Goal: Use online tool/utility: Use online tool/utility

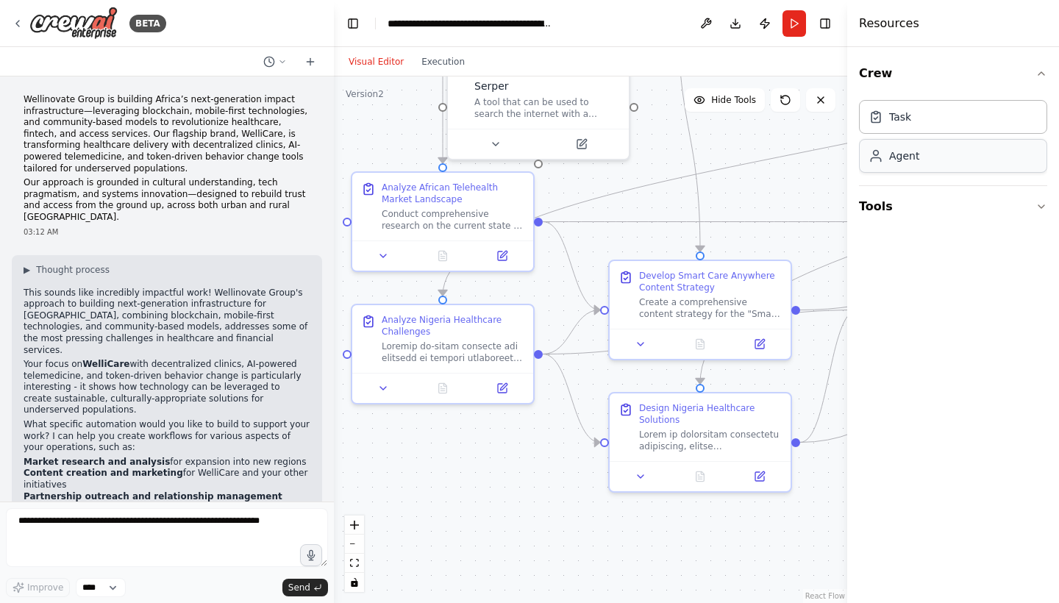
scroll to position [20918, 0]
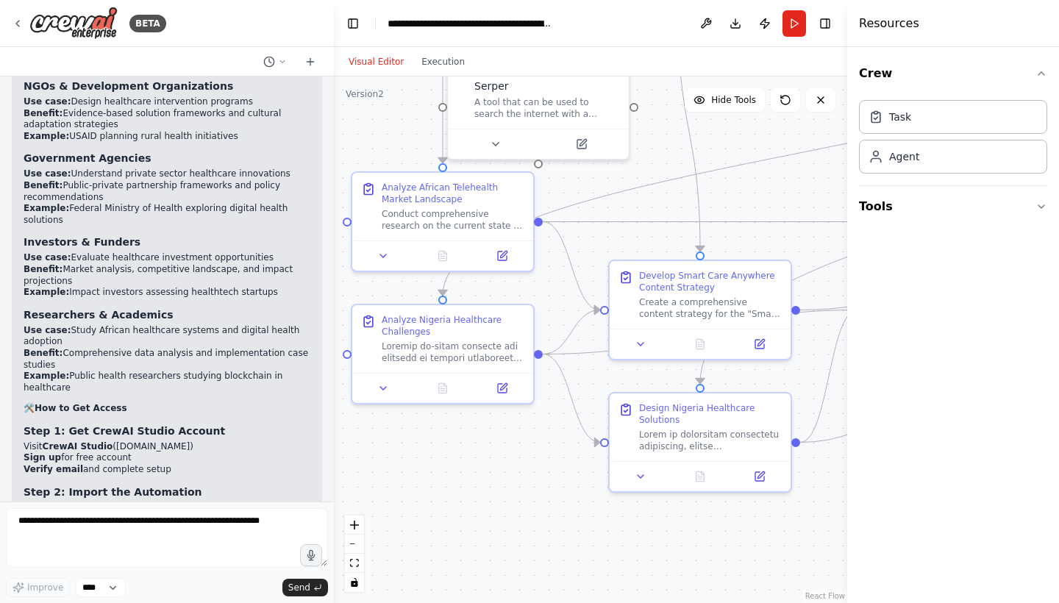
click at [528, 521] on div ".deletable-edge-delete-btn { width: 20px; height: 20px; border: 0px solid #ffff…" at bounding box center [590, 340] width 513 height 527
click at [797, 26] on button "Run" at bounding box center [795, 23] width 24 height 26
click at [797, 26] on header "**********" at bounding box center [590, 23] width 513 height 47
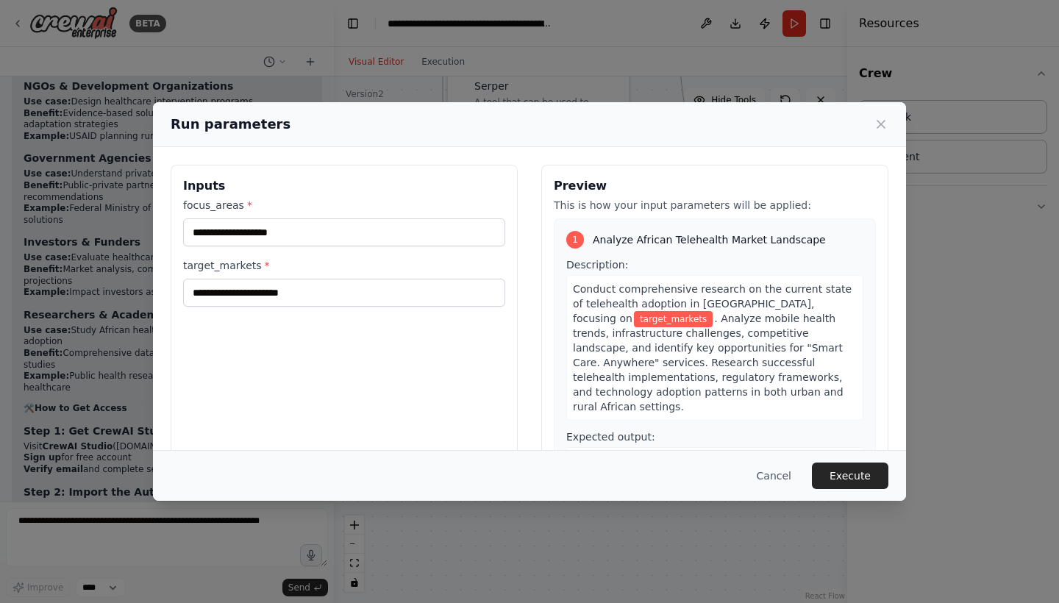
click at [866, 372] on div "1 Analyze African Telehealth Market Landscape Description: Conduct comprehensiv…" at bounding box center [715, 382] width 322 height 328
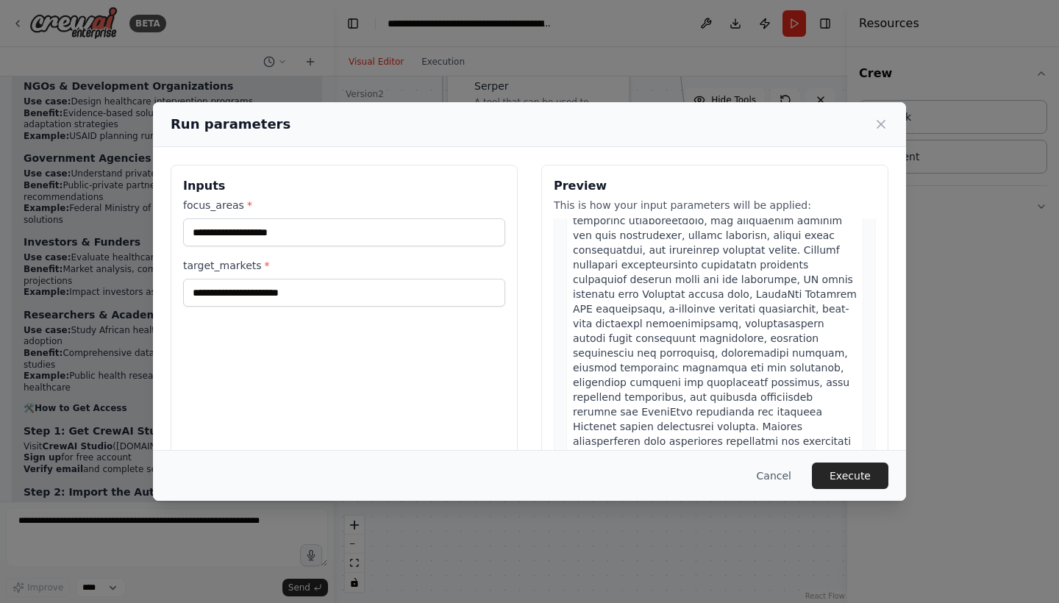
scroll to position [3466, 0]
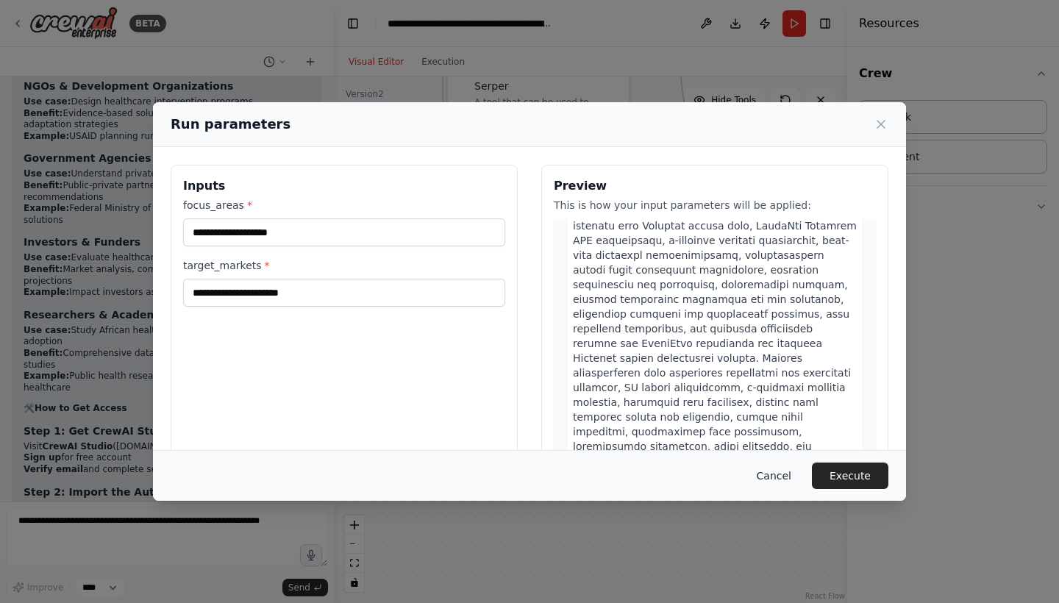
click at [792, 483] on button "Cancel" at bounding box center [774, 476] width 58 height 26
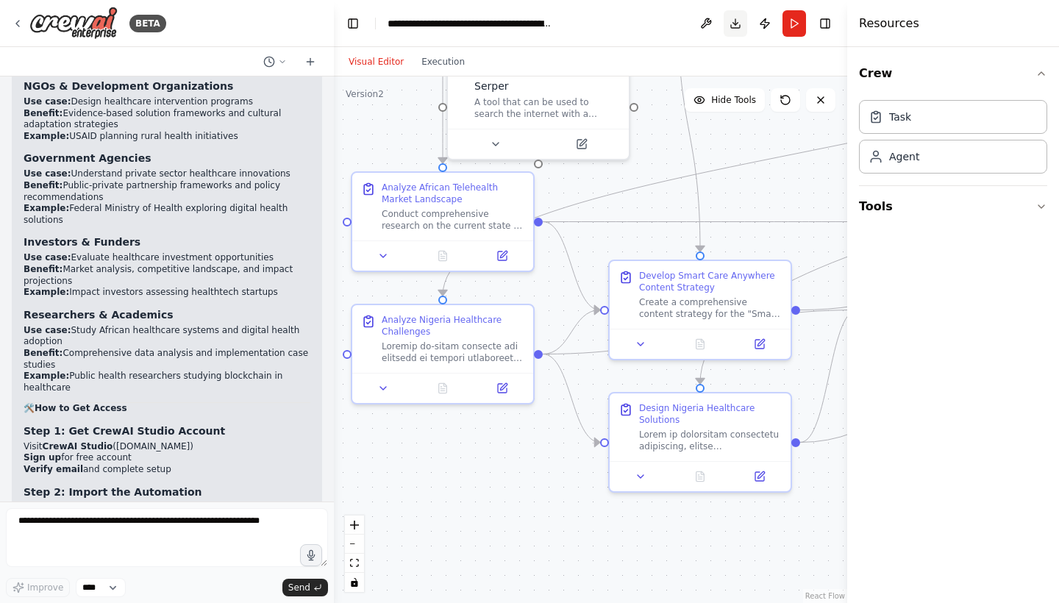
click at [738, 30] on button "Download" at bounding box center [736, 23] width 24 height 26
click at [802, 185] on div ".deletable-edge-delete-btn { width: 20px; height: 20px; border: 0px solid #ffff…" at bounding box center [590, 340] width 513 height 527
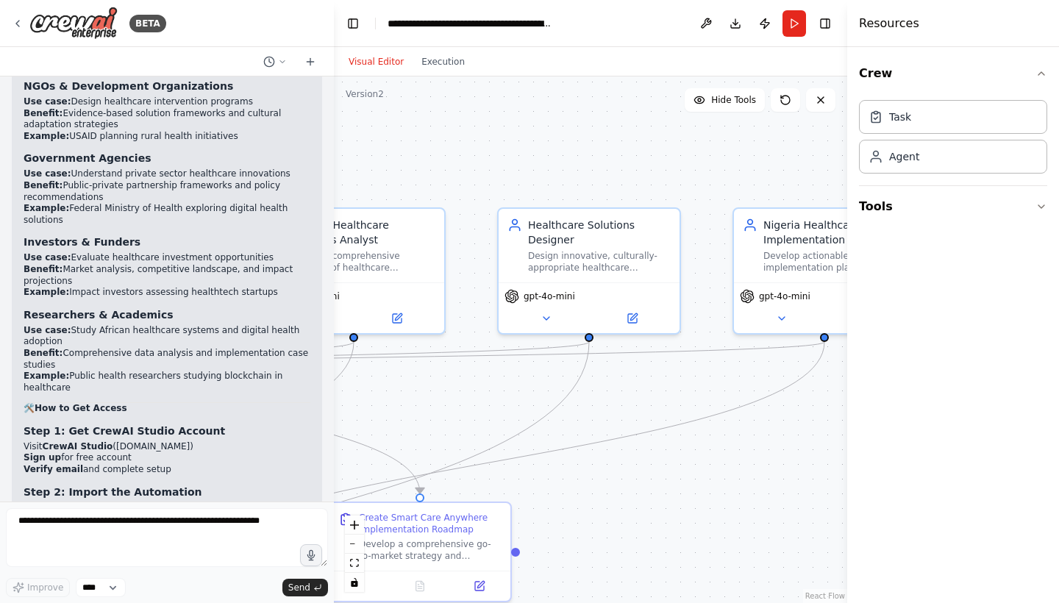
drag, startPoint x: 795, startPoint y: 191, endPoint x: 0, endPoint y: 521, distance: 861.1
click at [0, 521] on div "BETA Wellinovate Group is building Africa’s next-generation impact infrastructu…" at bounding box center [529, 301] width 1059 height 603
drag, startPoint x: 794, startPoint y: 385, endPoint x: 781, endPoint y: 341, distance: 46.1
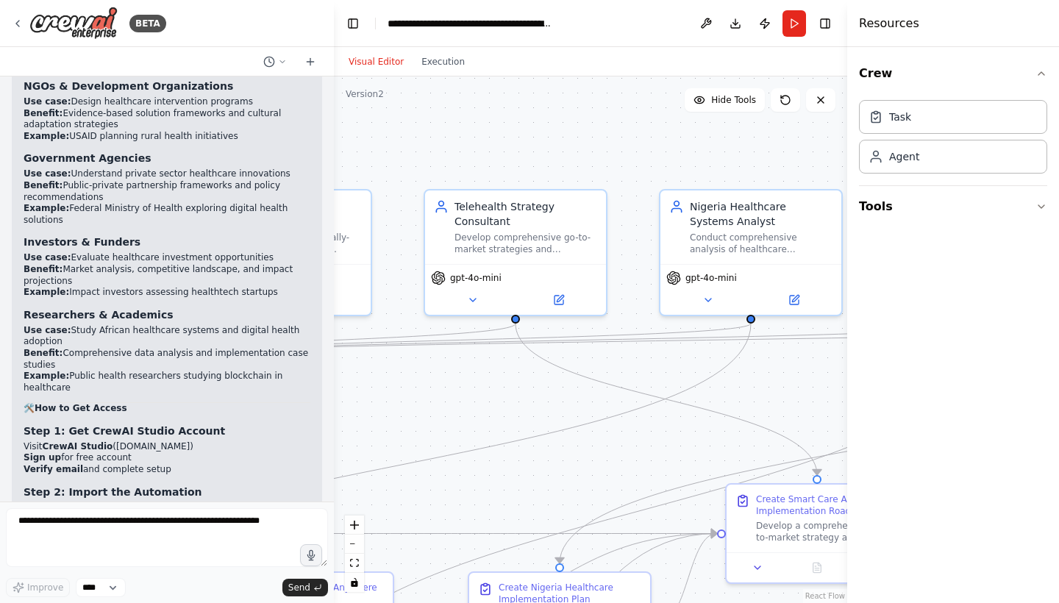
drag, startPoint x: 656, startPoint y: 180, endPoint x: 1051, endPoint y: 160, distance: 395.5
click at [1051, 160] on div "BETA Wellinovate Group is building Africa’s next-generation impact infrastructu…" at bounding box center [529, 301] width 1059 height 603
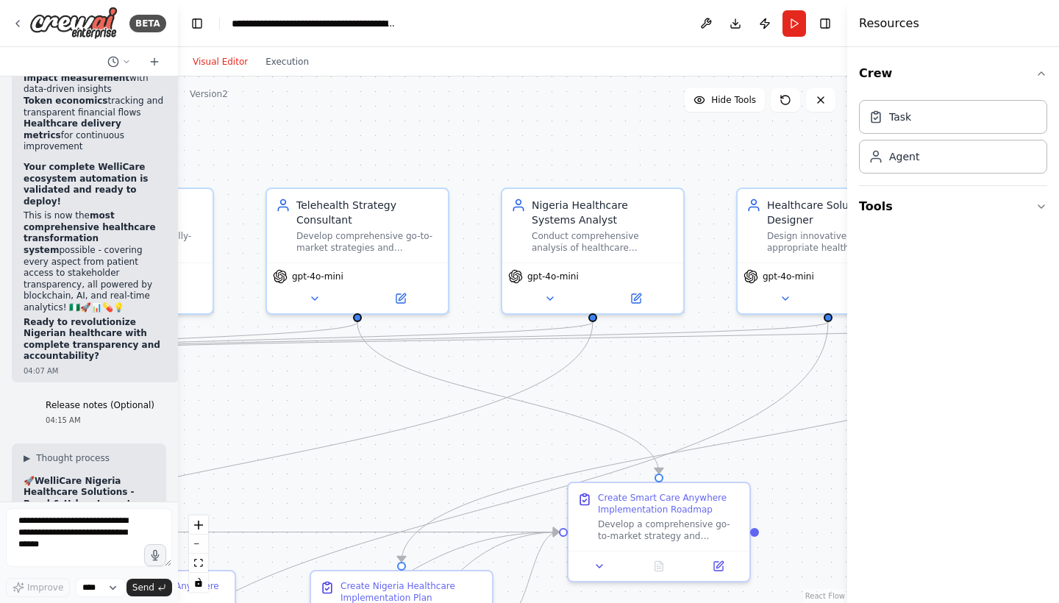
drag, startPoint x: 332, startPoint y: 320, endPoint x: 0, endPoint y: 313, distance: 331.9
click at [0, 313] on div "BETA Wellinovate Group is building Africa’s next-generation impact infrastructu…" at bounding box center [89, 301] width 178 height 603
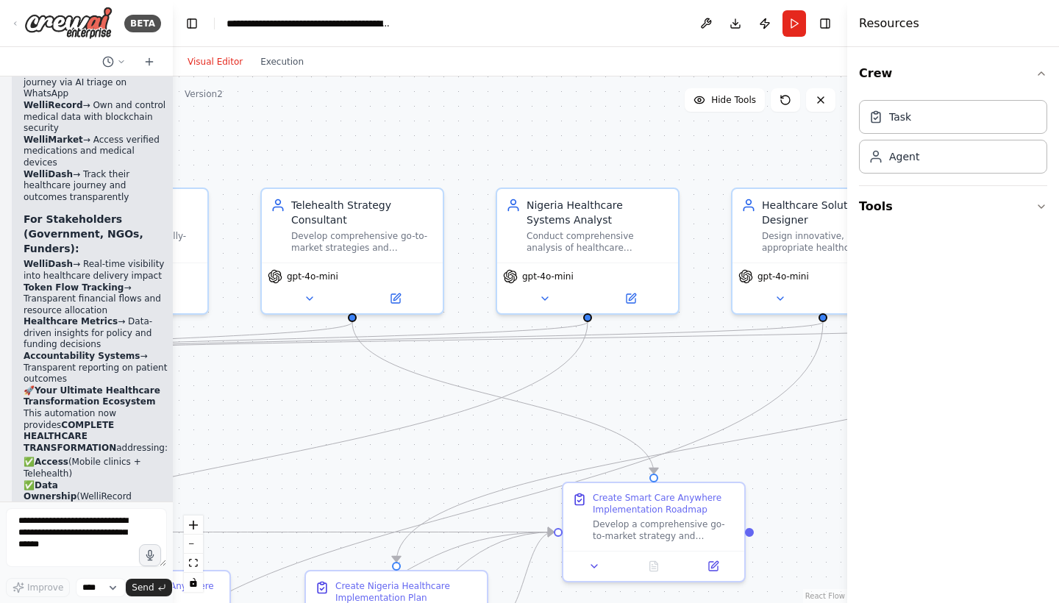
drag, startPoint x: 174, startPoint y: 340, endPoint x: 0, endPoint y: 338, distance: 173.6
click at [0, 338] on div "BETA Wellinovate Group is building Africa’s next-generation impact infrastructu…" at bounding box center [86, 301] width 173 height 603
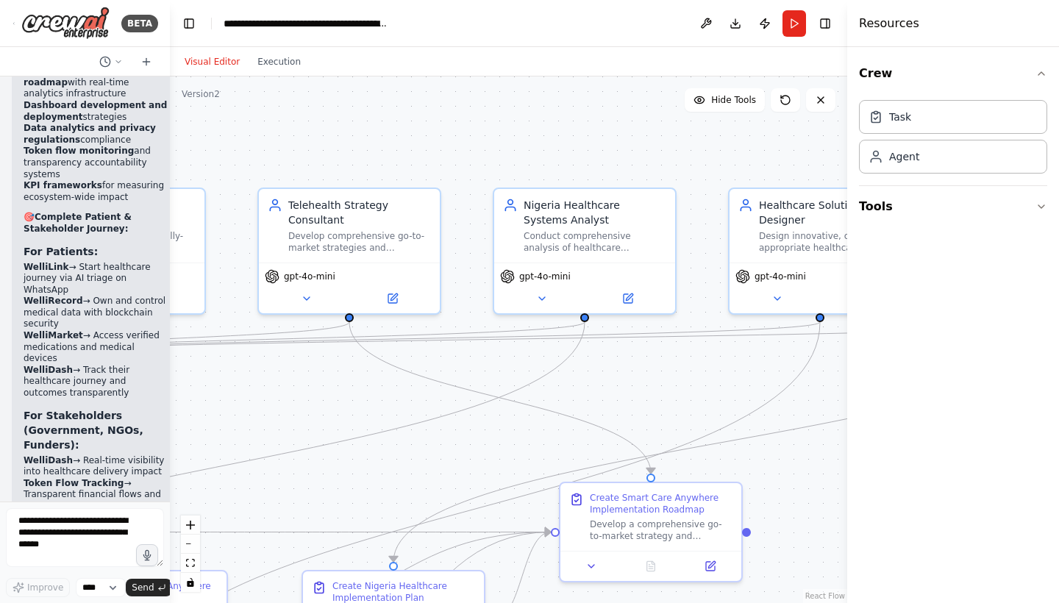
drag, startPoint x: 171, startPoint y: 299, endPoint x: 71, endPoint y: 302, distance: 100.1
click at [71, 302] on div "BETA Wellinovate Group is building Africa’s next-generation impact infrastructu…" at bounding box center [85, 301] width 170 height 603
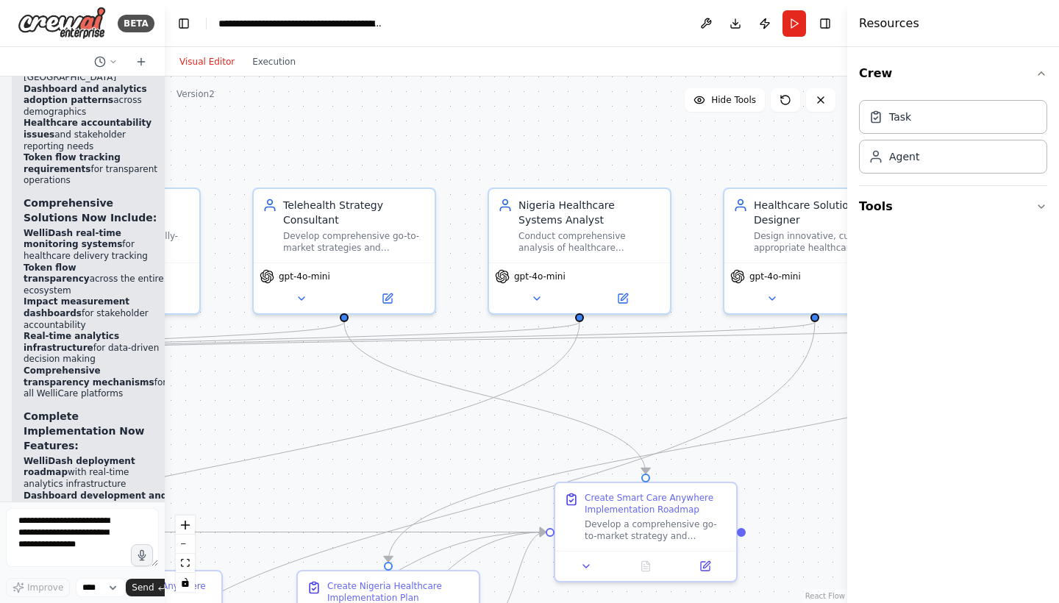
drag, startPoint x: 166, startPoint y: 276, endPoint x: 0, endPoint y: 274, distance: 165.5
click at [0, 274] on div "BETA Wellinovate Group is building Africa’s next-generation impact infrastructu…" at bounding box center [82, 301] width 165 height 603
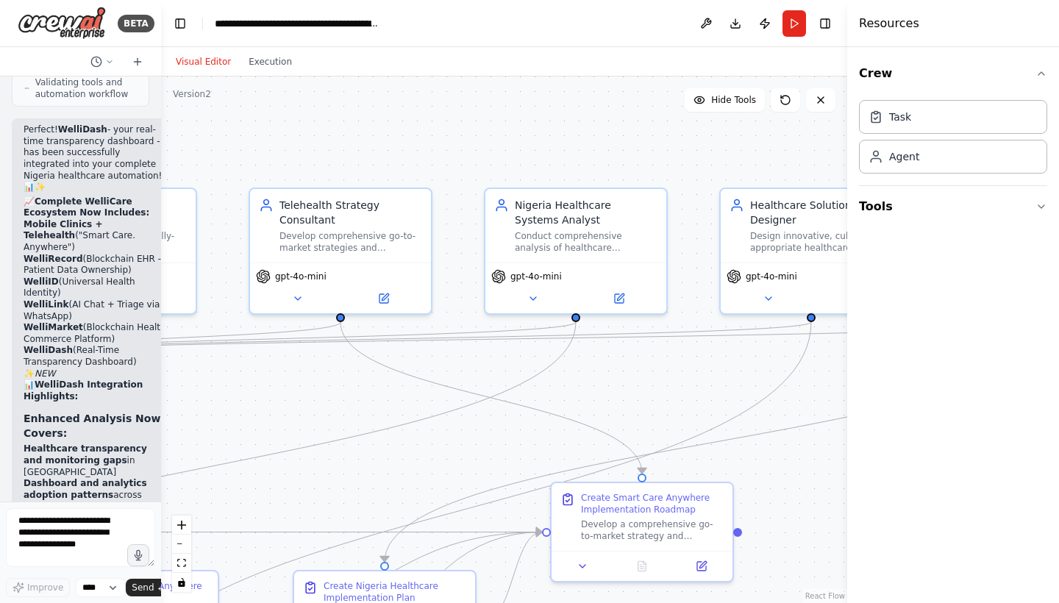
drag, startPoint x: 161, startPoint y: 278, endPoint x: 91, endPoint y: 280, distance: 69.9
click at [91, 280] on div "BETA Wellinovate Group is building Africa’s next-generation impact infrastructu…" at bounding box center [80, 301] width 161 height 603
drag, startPoint x: 847, startPoint y: 274, endPoint x: 1017, endPoint y: 273, distance: 169.2
click at [1059, 269] on div "Resources Crew Task Agent Tools" at bounding box center [953, 301] width 211 height 603
drag, startPoint x: 851, startPoint y: 306, endPoint x: 1004, endPoint y: 296, distance: 153.4
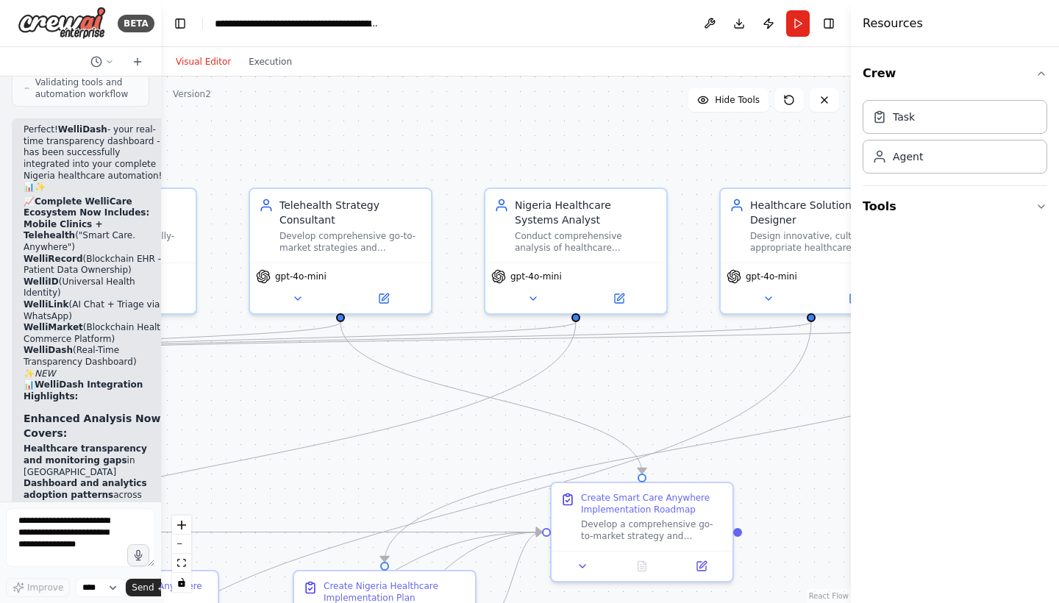
click at [1004, 296] on div "Resources Crew Task Agent Tools" at bounding box center [955, 301] width 208 height 603
drag, startPoint x: 854, startPoint y: 334, endPoint x: 930, endPoint y: 316, distance: 78.0
click at [930, 316] on div "Resources Crew Task Agent Tools" at bounding box center [956, 301] width 205 height 603
click at [679, 165] on div ".deletable-edge-delete-btn { width: 20px; height: 20px; border: 0px solid #ffff…" at bounding box center [507, 340] width 693 height 527
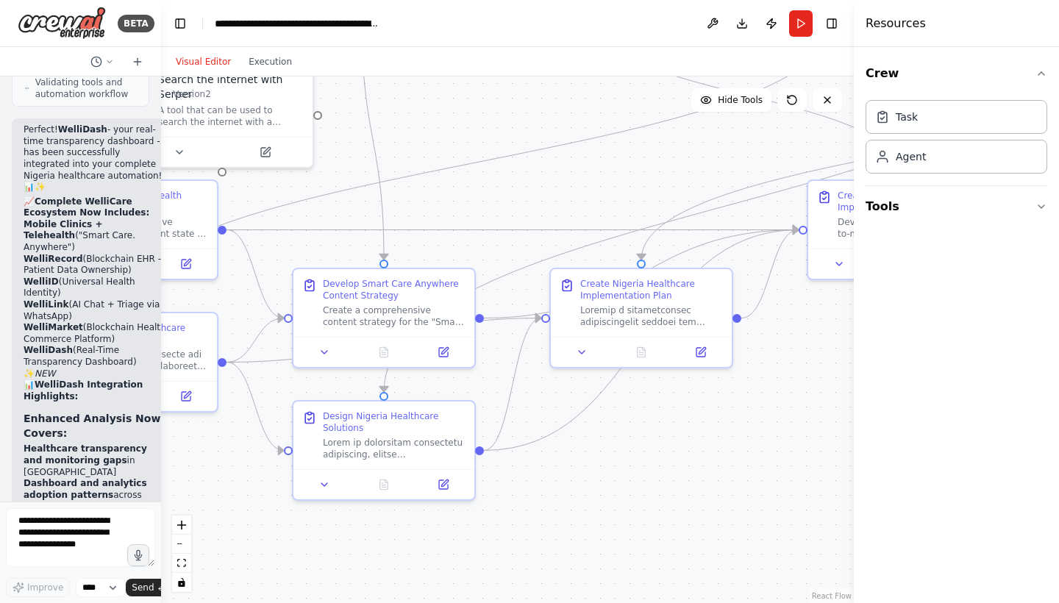
drag, startPoint x: 377, startPoint y: 410, endPoint x: 636, endPoint y: 123, distance: 386.5
click at [643, 107] on div ".deletable-edge-delete-btn { width: 20px; height: 20px; border: 0px solid #ffff…" at bounding box center [507, 340] width 693 height 527
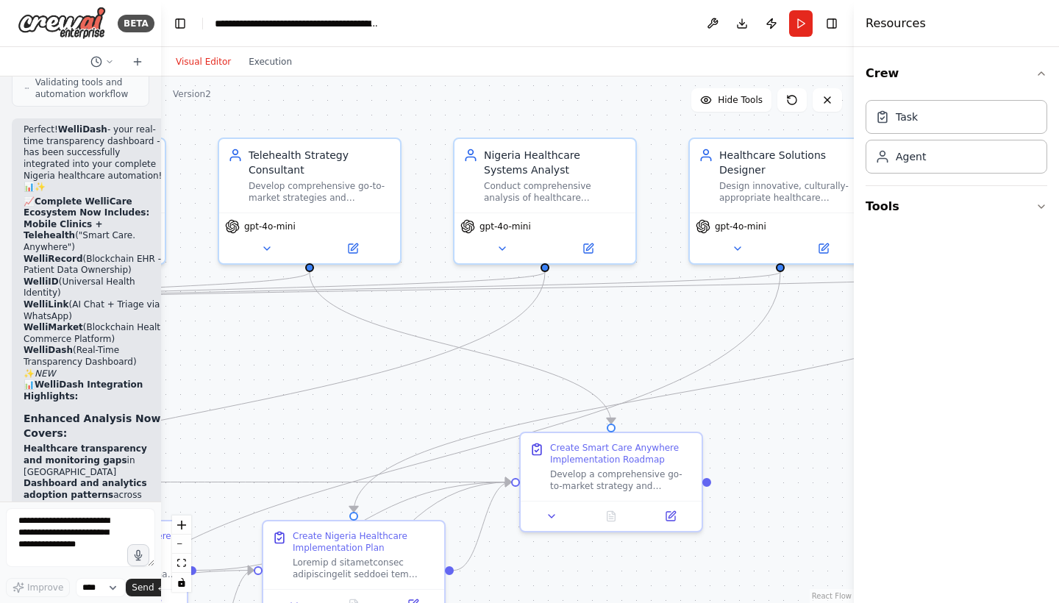
drag, startPoint x: 451, startPoint y: 177, endPoint x: 154, endPoint y: 430, distance: 389.8
click at [154, 430] on div "BETA Wellinovate Group is building Africa’s next-generation impact infrastructu…" at bounding box center [529, 301] width 1059 height 603
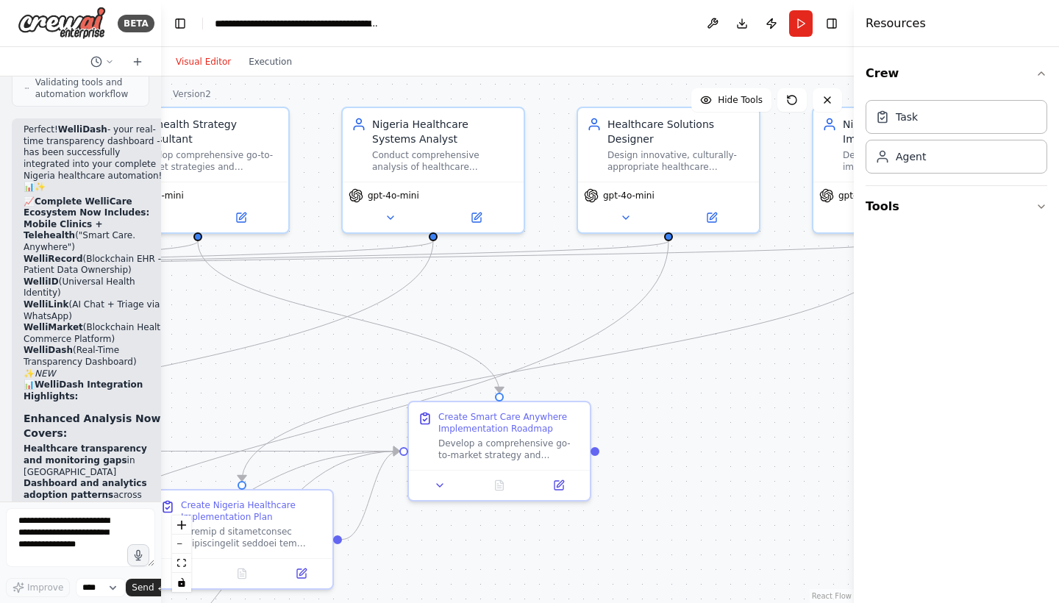
drag, startPoint x: 735, startPoint y: 363, endPoint x: 656, endPoint y: 319, distance: 90.2
click at [656, 319] on div ".deletable-edge-delete-btn { width: 20px; height: 20px; border: 0px solid #ffff…" at bounding box center [507, 340] width 693 height 527
